Goal: Check status: Check status

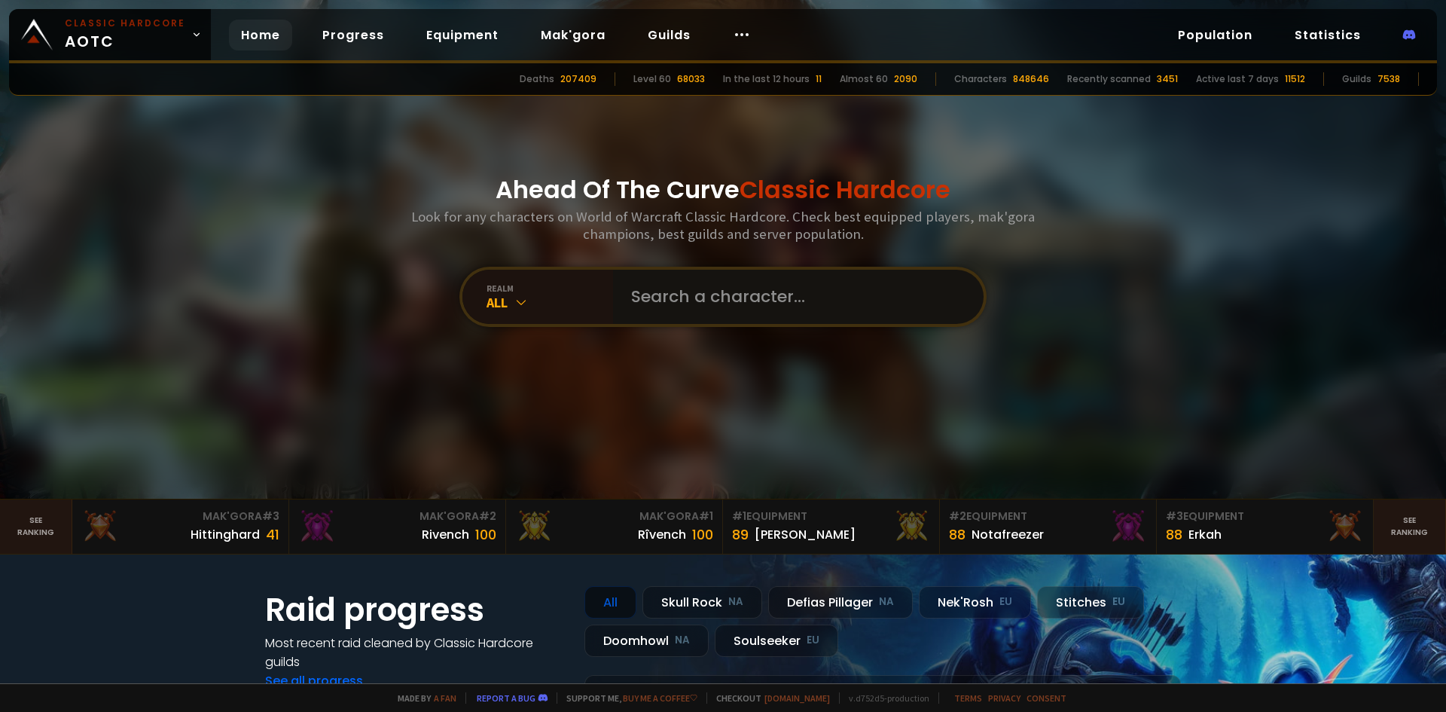
click at [654, 300] on input "text" at bounding box center [793, 297] width 343 height 54
type input "shinokari"
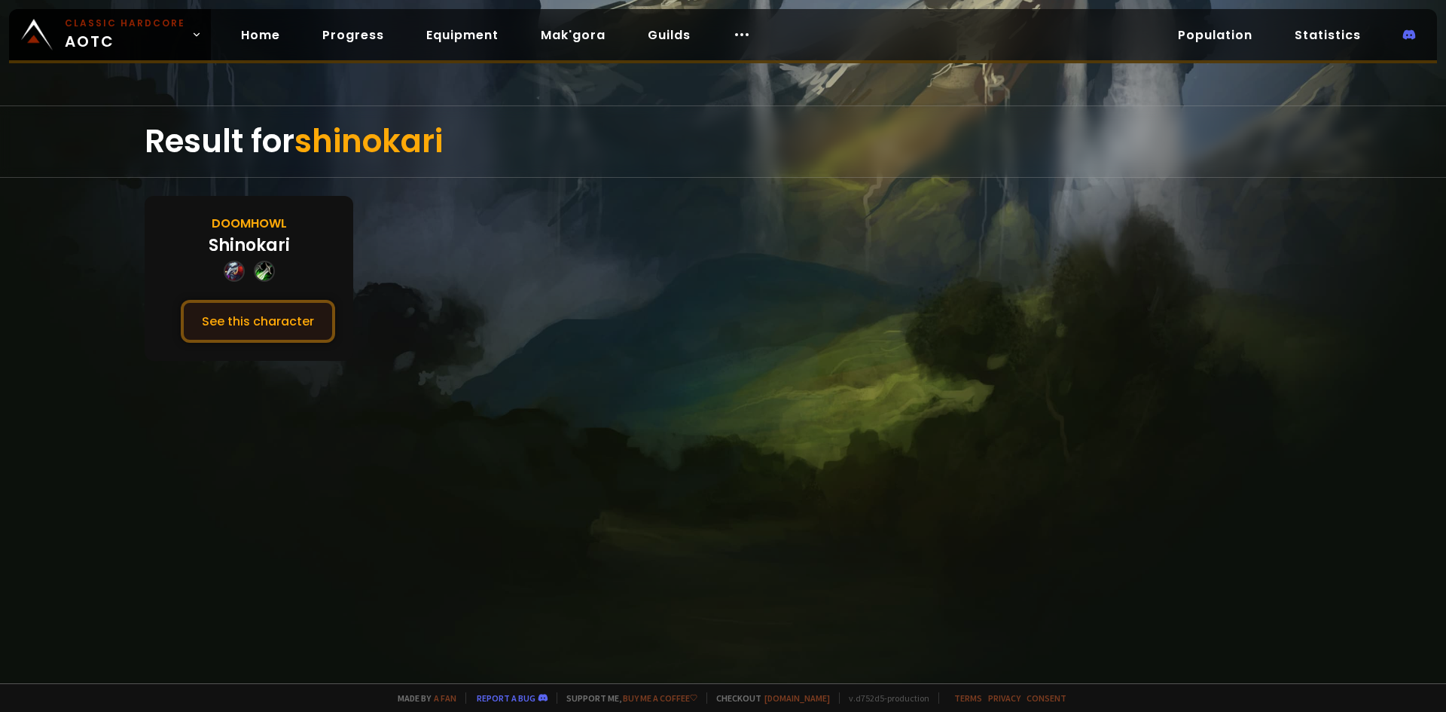
click at [261, 310] on button "See this character" at bounding box center [258, 321] width 154 height 43
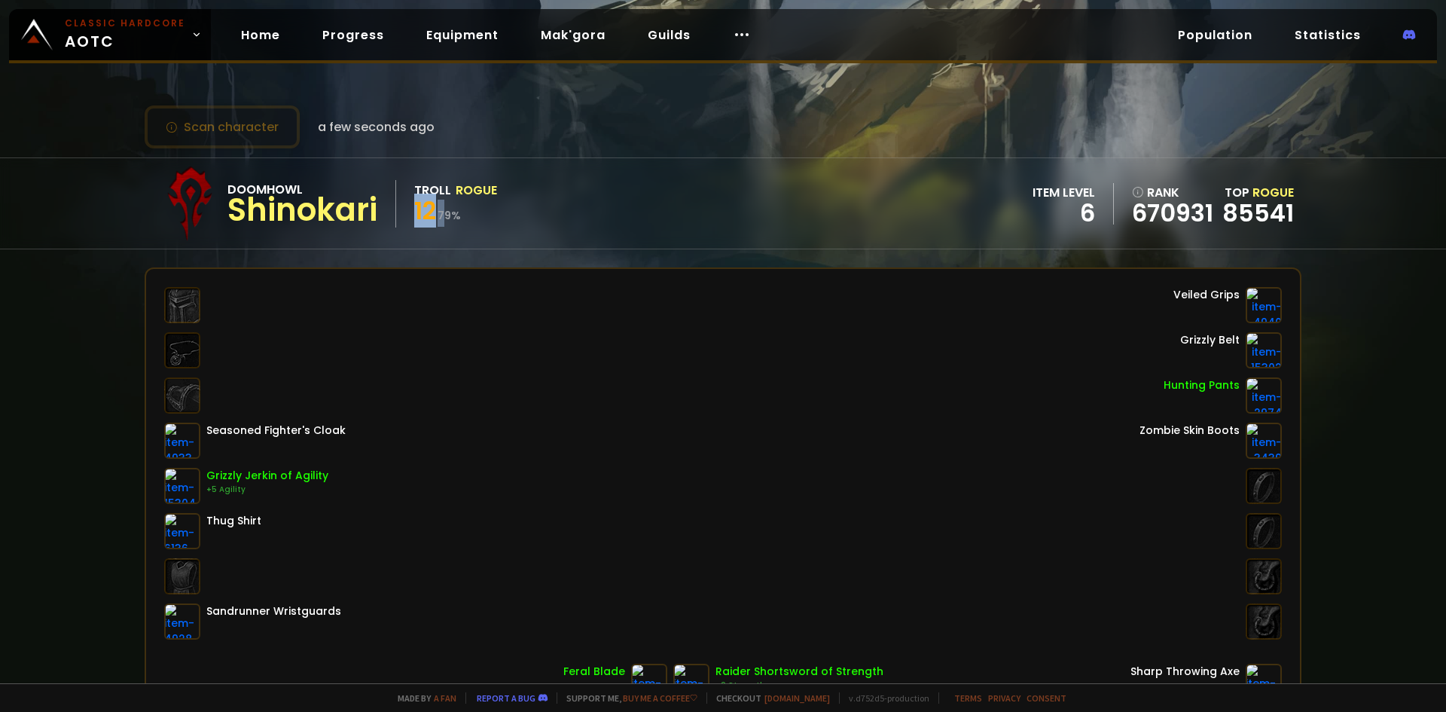
drag, startPoint x: 413, startPoint y: 209, endPoint x: 447, endPoint y: 211, distance: 34.7
click at [447, 211] on div "Doomhowl Shinokari Troll Rogue 12 79 %" at bounding box center [324, 203] width 345 height 75
click at [438, 215] on div "12 79 %" at bounding box center [455, 213] width 83 height 27
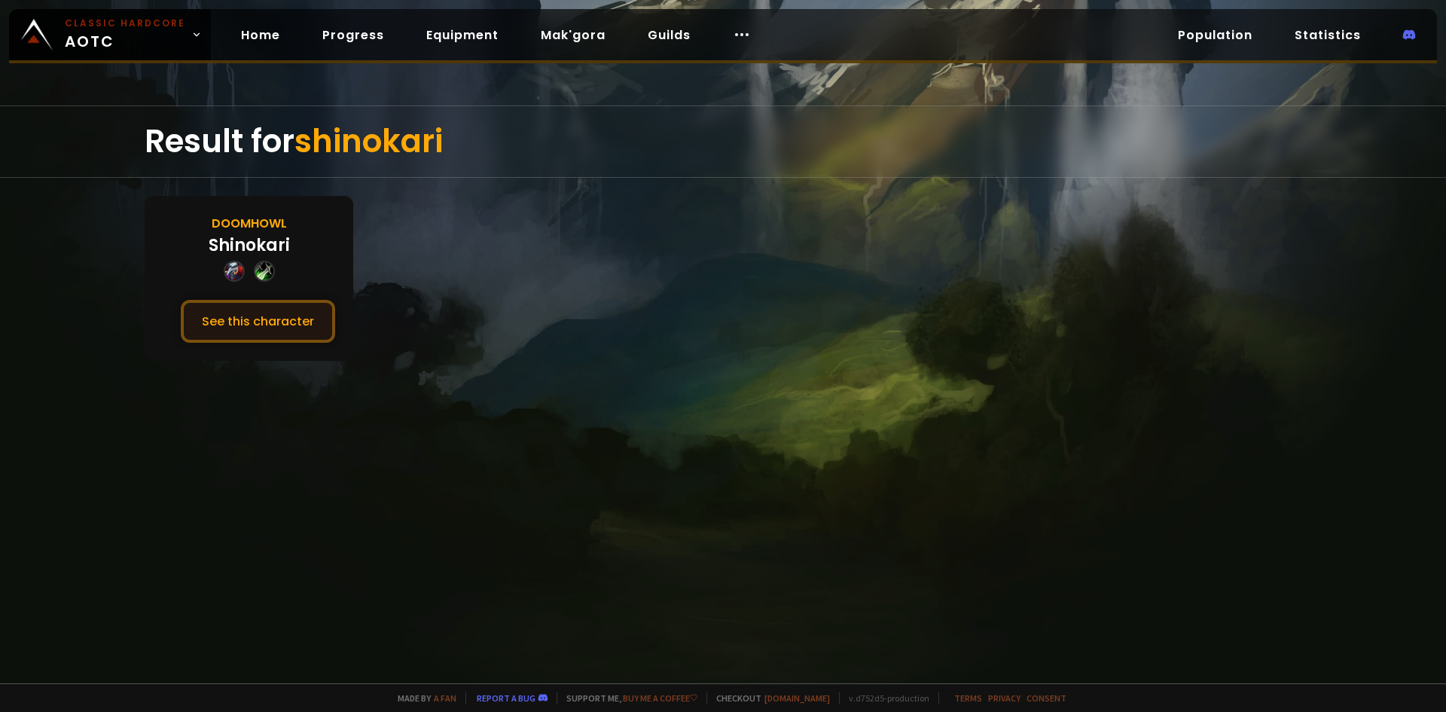
click at [246, 318] on button "See this character" at bounding box center [258, 321] width 154 height 43
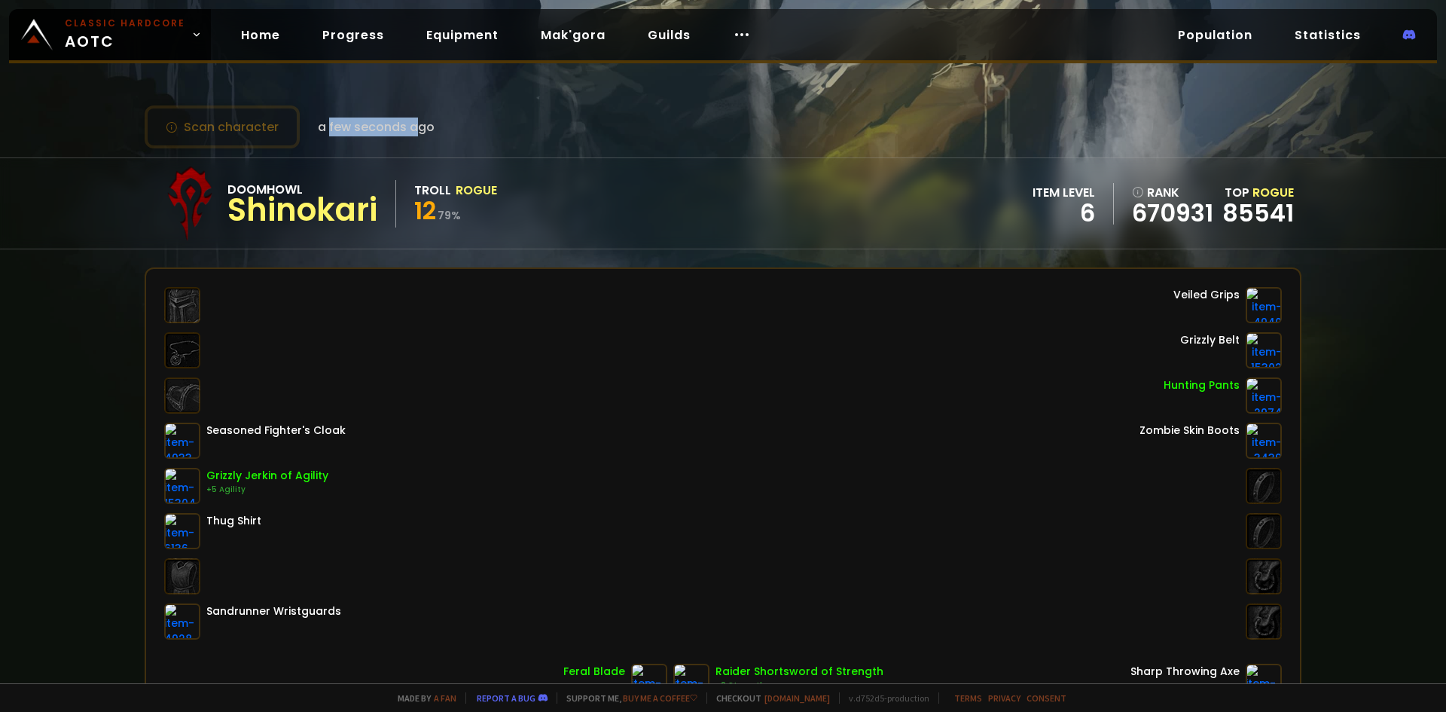
drag, startPoint x: 328, startPoint y: 127, endPoint x: 422, endPoint y: 127, distance: 94.9
click at [422, 127] on span "a few seconds ago" at bounding box center [376, 126] width 117 height 19
click at [423, 126] on span "a few seconds ago" at bounding box center [376, 126] width 117 height 19
click at [398, 131] on span "a few seconds ago" at bounding box center [376, 126] width 117 height 19
drag, startPoint x: 316, startPoint y: 127, endPoint x: 463, endPoint y: 127, distance: 146.8
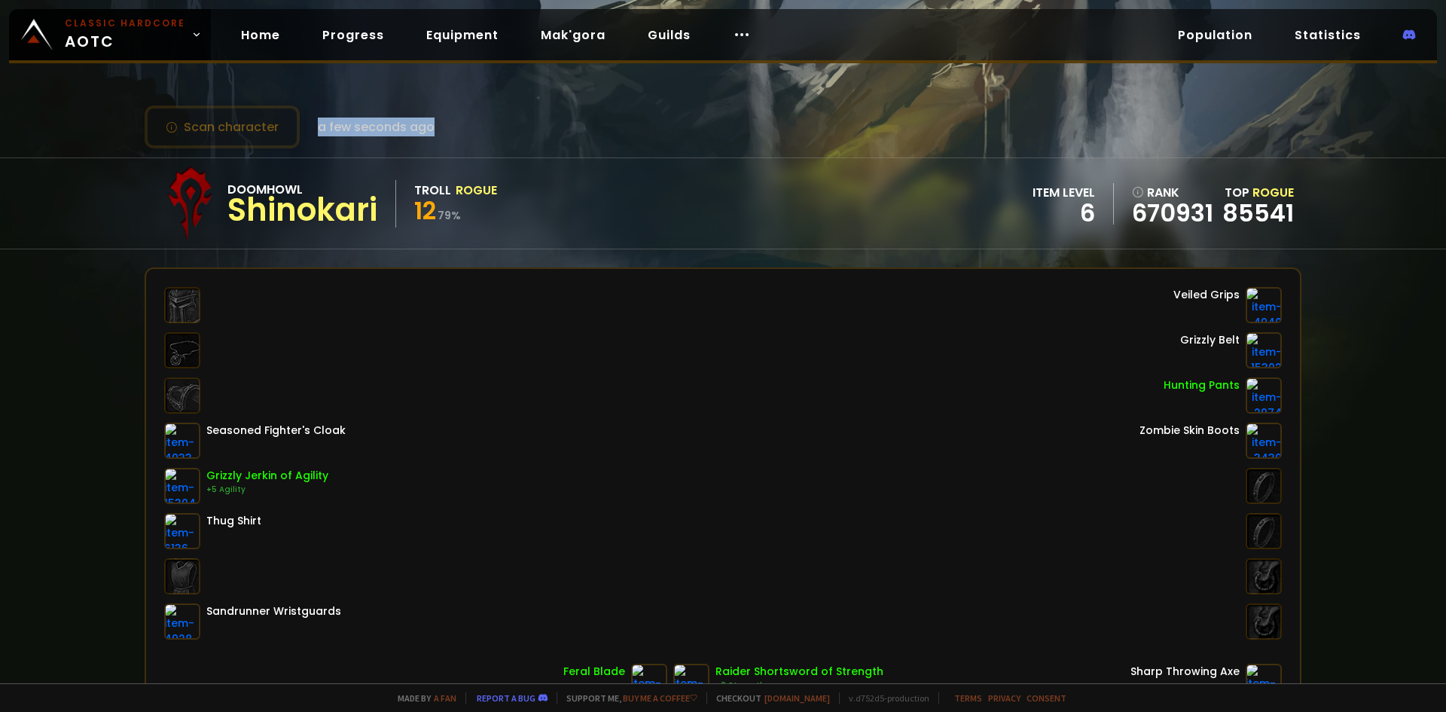
click at [462, 127] on div "Scan character a few seconds ago" at bounding box center [723, 126] width 1157 height 43
click at [402, 122] on span "a few seconds ago" at bounding box center [376, 126] width 117 height 19
drag, startPoint x: 316, startPoint y: 126, endPoint x: 453, endPoint y: 136, distance: 138.2
click at [453, 136] on div "Scan character a few seconds ago" at bounding box center [723, 126] width 1157 height 43
click at [361, 135] on span "a few seconds ago" at bounding box center [376, 126] width 117 height 19
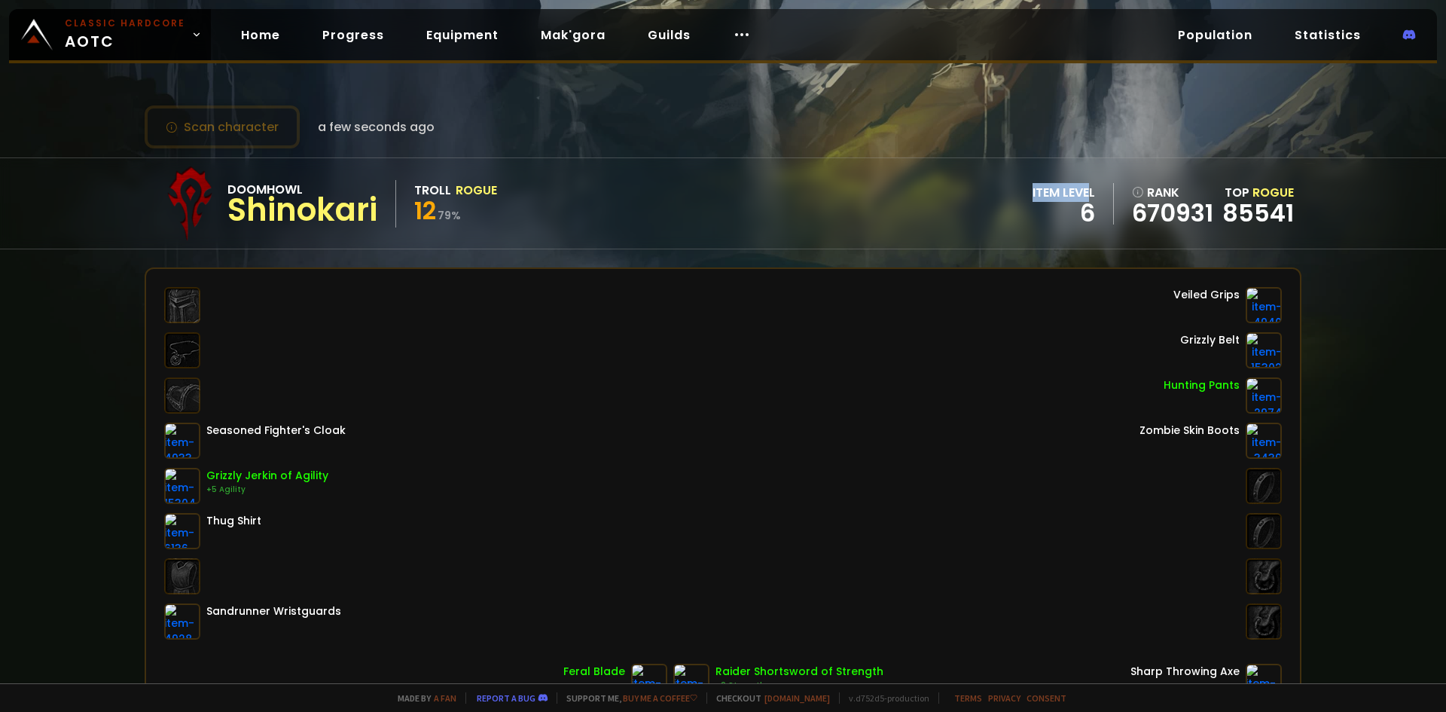
drag, startPoint x: 1014, startPoint y: 190, endPoint x: 1078, endPoint y: 194, distance: 64.2
click at [1078, 194] on div "Doomhowl Shinokari Troll Rogue 12 79 % item level 6 rank 670931 Top Rogue 85541" at bounding box center [723, 203] width 1157 height 90
click at [1047, 194] on div "item level" at bounding box center [1063, 192] width 63 height 19
